Goal: Information Seeking & Learning: Compare options

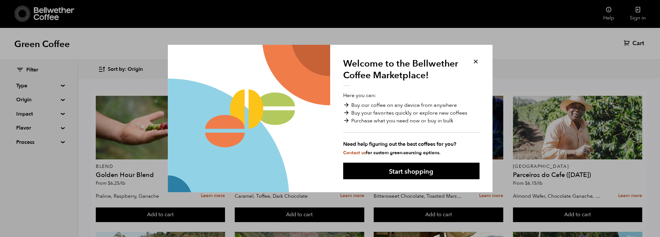
click at [477, 61] on button at bounding box center [475, 61] width 7 height 7
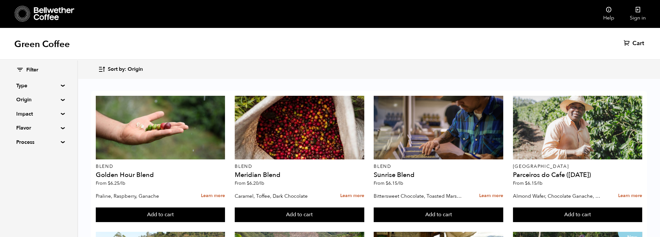
click at [287, 143] on div at bounding box center [300, 128] width 130 height 64
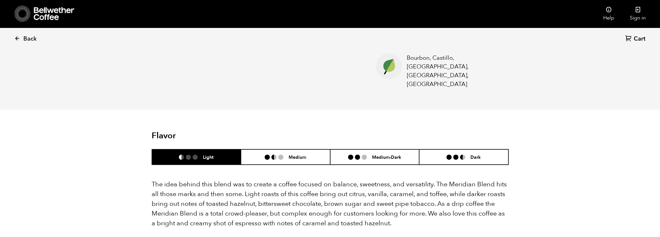
scroll to position [390, 0]
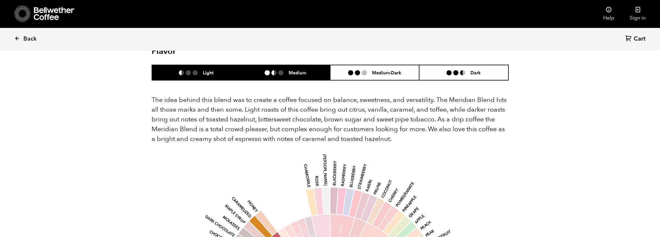
click at [294, 70] on h6 "Medium" at bounding box center [298, 73] width 18 height 6
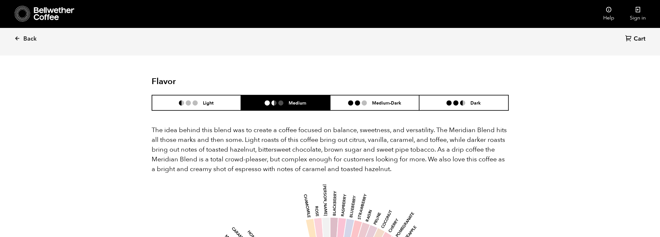
scroll to position [227, 0]
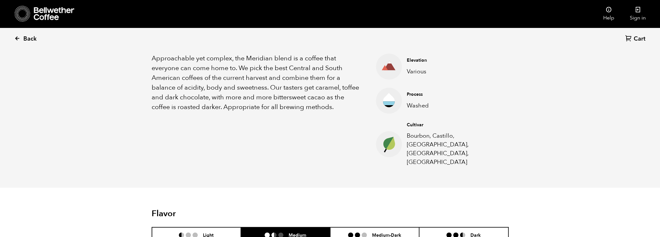
click at [20, 40] on link "Back" at bounding box center [34, 39] width 40 height 22
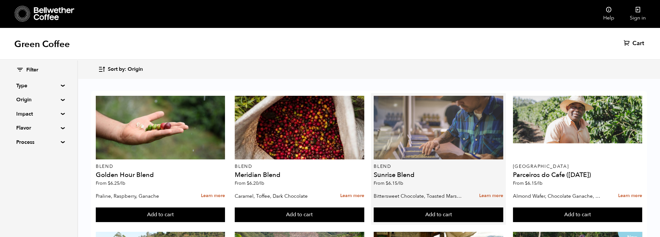
scroll to position [32, 0]
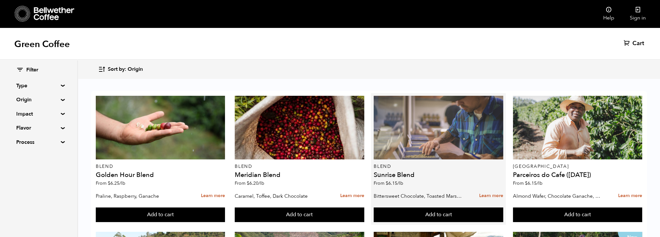
click at [442, 107] on div at bounding box center [439, 128] width 130 height 64
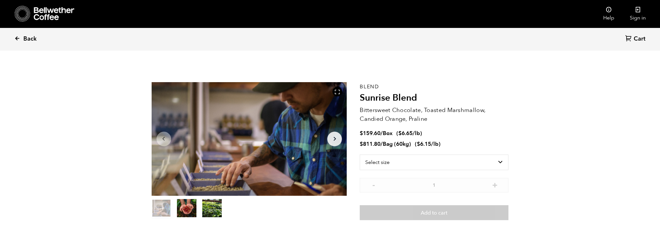
click at [24, 37] on span "Back" at bounding box center [29, 39] width 13 height 8
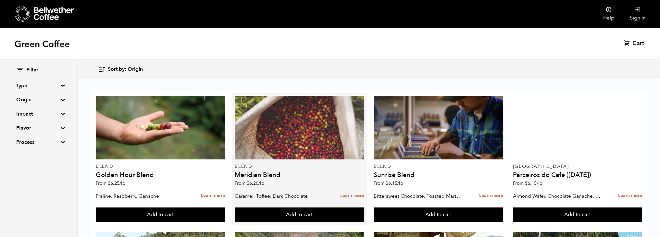
click at [307, 136] on div at bounding box center [300, 128] width 130 height 64
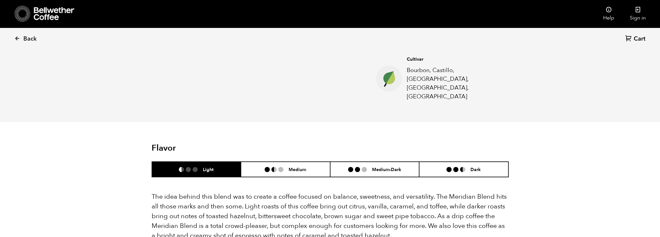
scroll to position [292, 0]
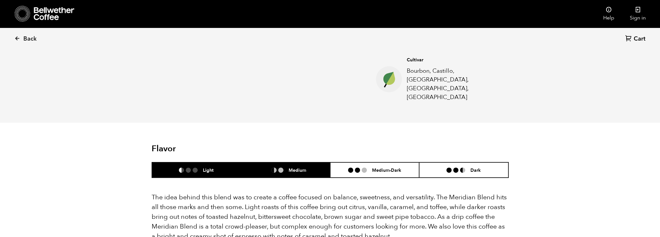
click at [277, 168] on ul at bounding box center [277, 170] width 24 height 5
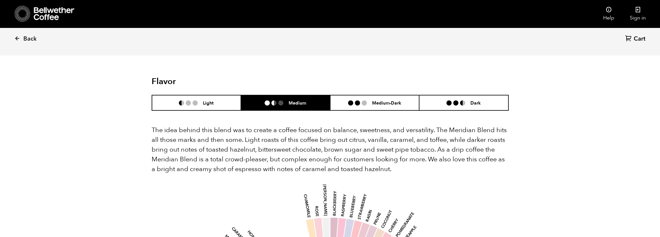
scroll to position [357, 0]
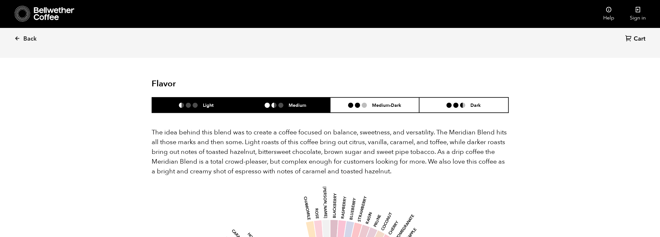
click at [182, 103] on li at bounding box center [181, 105] width 5 height 5
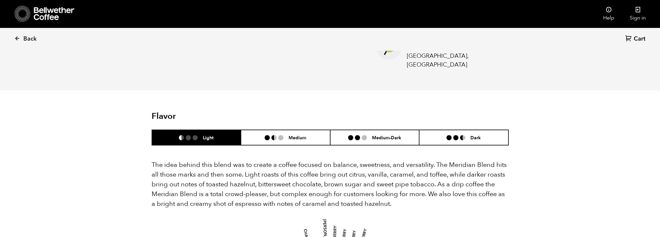
scroll to position [325, 0]
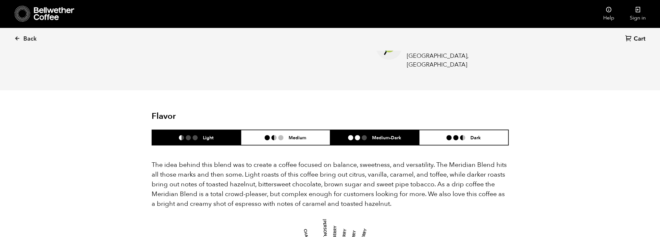
click at [373, 135] on h6 "Medium-Dark" at bounding box center [386, 138] width 29 height 6
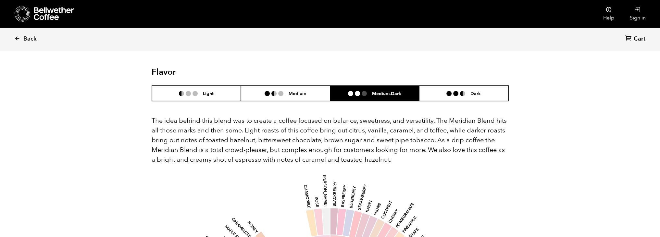
scroll to position [357, 0]
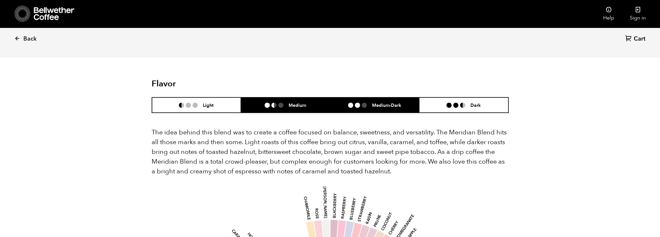
click at [302, 102] on h6 "Medium" at bounding box center [298, 105] width 18 height 6
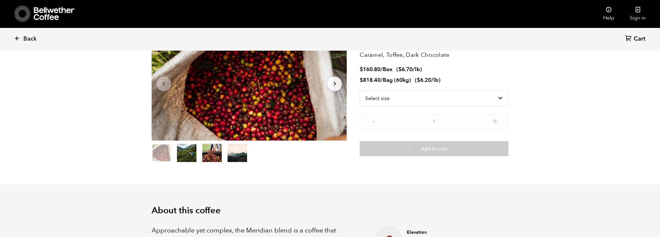
scroll to position [0, 0]
